Goal: Information Seeking & Learning: Learn about a topic

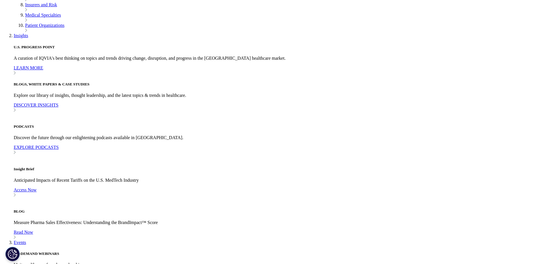
scroll to position [285, 0]
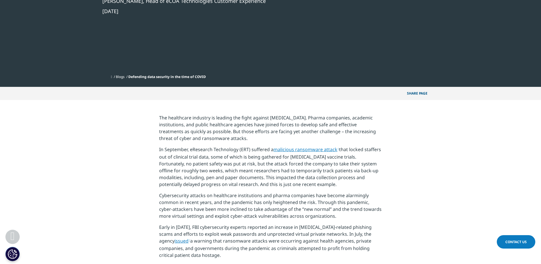
scroll to position [171, 0]
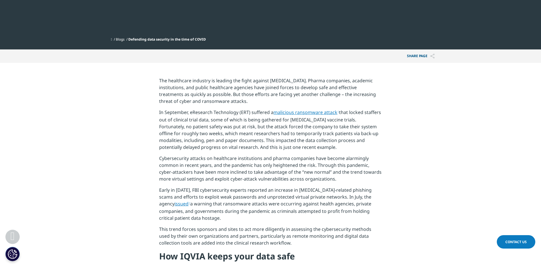
click at [202, 116] on p "In September, eResearch Technology (ERT) suffered a malicious ransomware attack…" at bounding box center [270, 132] width 223 height 46
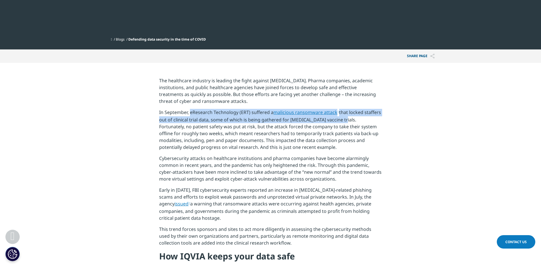
drag, startPoint x: 190, startPoint y: 112, endPoint x: 364, endPoint y: 117, distance: 173.3
click at [364, 117] on p "In September, eResearch Technology (ERT) suffered a malicious ransomware attack…" at bounding box center [270, 132] width 223 height 46
copy p "eResearch Technology (ERT) suffered a malicious ransomware attack that locked s…"
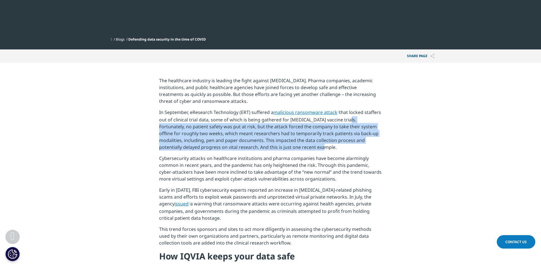
drag, startPoint x: 161, startPoint y: 127, endPoint x: 345, endPoint y: 146, distance: 185.1
click at [345, 146] on p "In September, eResearch Technology (ERT) suffered a malicious ransomware attack…" at bounding box center [270, 132] width 223 height 46
copy p "ortunately, no patient safety was put at risk, but the attack forced the compan…"
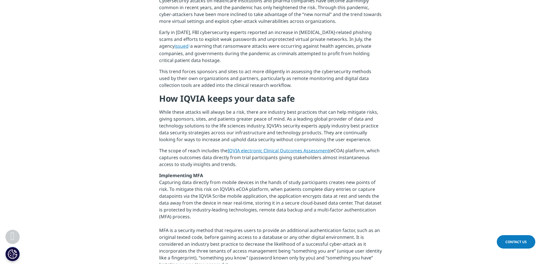
scroll to position [342, 0]
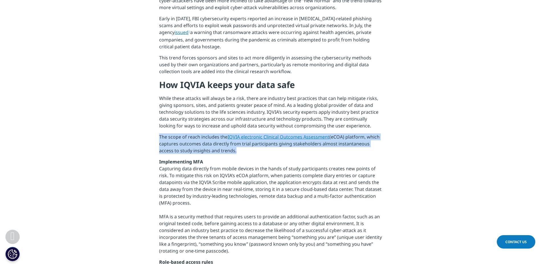
drag, startPoint x: 219, startPoint y: 154, endPoint x: 159, endPoint y: 138, distance: 62.3
click at [159, 138] on section "The healthcare industry is leading the fight against COVID-19. Pharma companies…" at bounding box center [270, 199] width 541 height 615
copy p "The scope of reach includes the IQVIA electronic Clinical Outcomes Assessment (…"
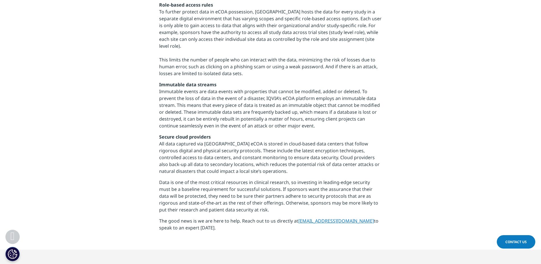
scroll to position [628, 0]
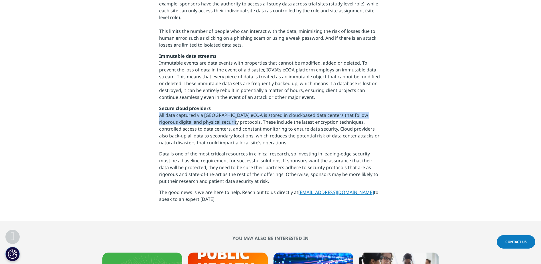
drag, startPoint x: 159, startPoint y: 109, endPoint x: 217, endPoint y: 115, distance: 58.6
click at [217, 115] on p "Secure cloud providers All data captured via IQVIA eCOA is stored in cloud-base…" at bounding box center [270, 127] width 223 height 45
copy p "All data captured via IQVIA eCOA is stored in cloud-based data centers that fol…"
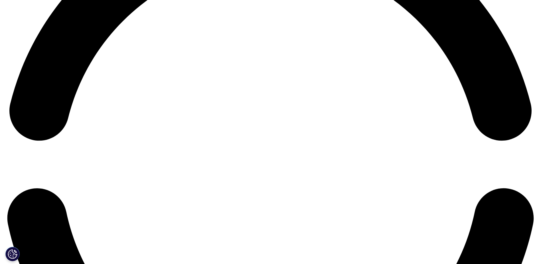
scroll to position [1199, 0]
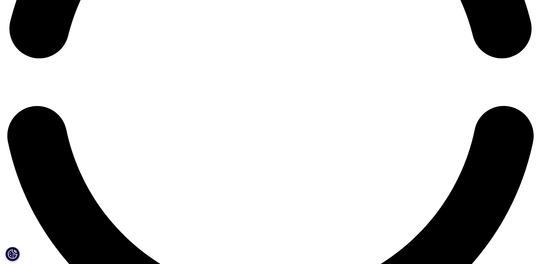
scroll to position [1256, 0]
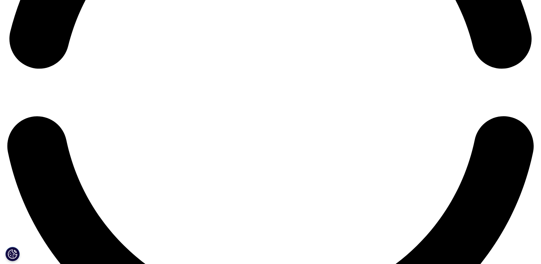
drag, startPoint x: 301, startPoint y: 118, endPoint x: 249, endPoint y: 113, distance: 51.6
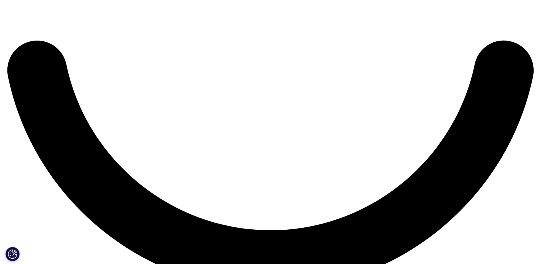
scroll to position [1341, 0]
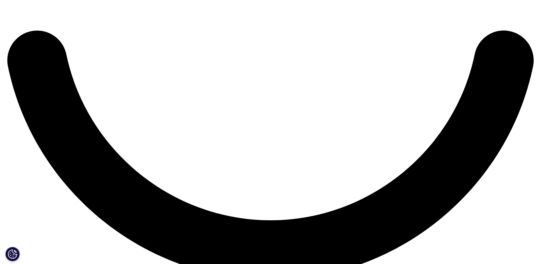
drag, startPoint x: 158, startPoint y: 195, endPoint x: 284, endPoint y: 215, distance: 127.8
copy div "GMI Agent builds on IQVIA’s validated, gold-standard data sources—trusted by th…"
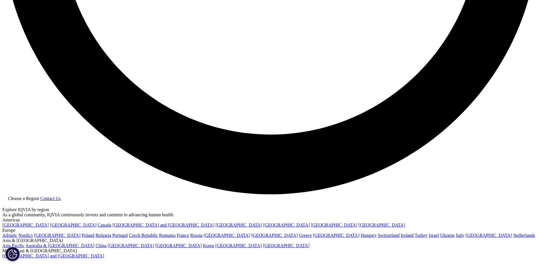
scroll to position [1313, 0]
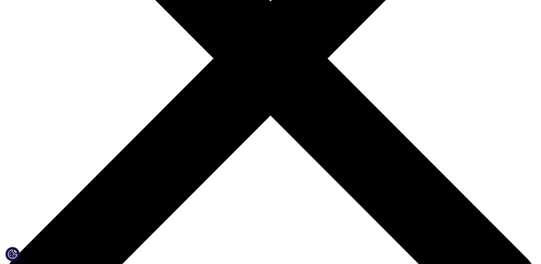
scroll to position [228, 0]
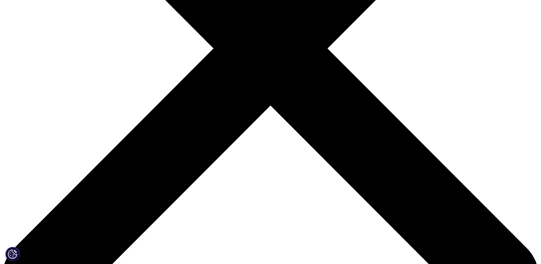
drag, startPoint x: 336, startPoint y: 237, endPoint x: 333, endPoint y: 233, distance: 4.3
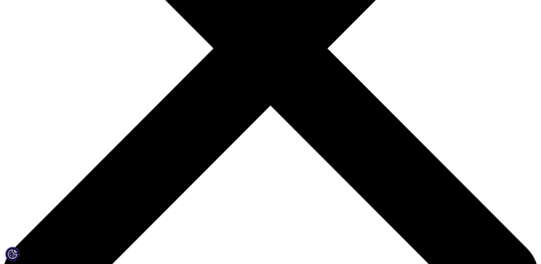
drag, startPoint x: 335, startPoint y: 237, endPoint x: 319, endPoint y: 234, distance: 16.5
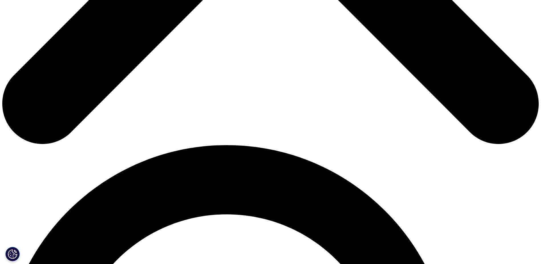
scroll to position [457, 0]
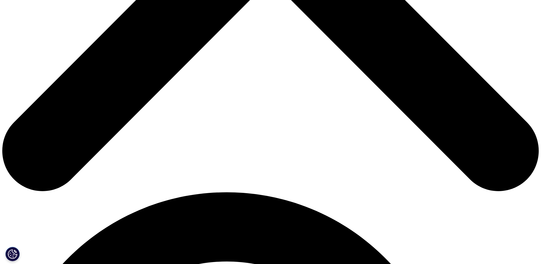
scroll to position [400, 0]
